Goal: Information Seeking & Learning: Learn about a topic

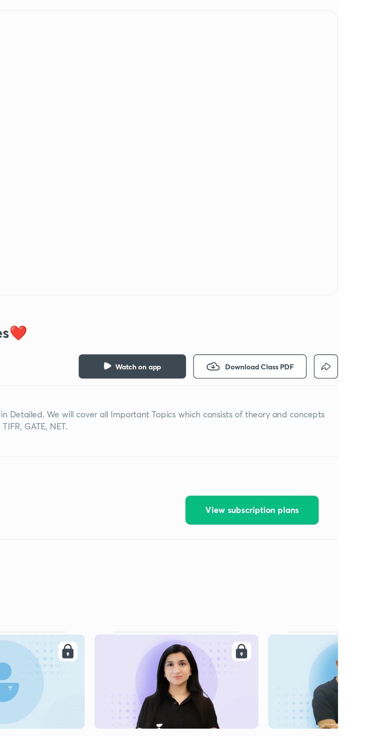
click at [379, 159] on div at bounding box center [189, 161] width 379 height 183
